Goal: Use online tool/utility: Utilize a website feature to perform a specific function

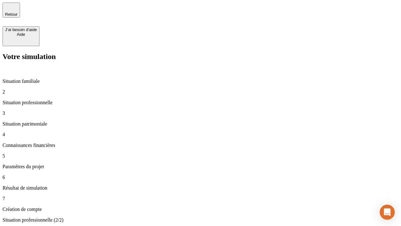
type input "30 000"
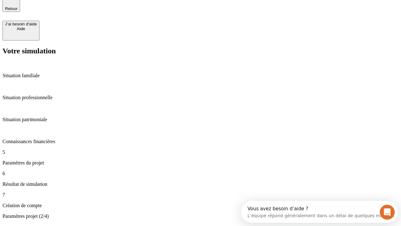
type input "25"
type input "64"
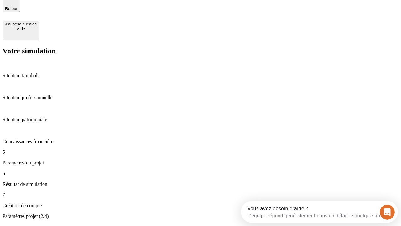
type input "1 000"
type input "640"
